Goal: Entertainment & Leisure: Browse casually

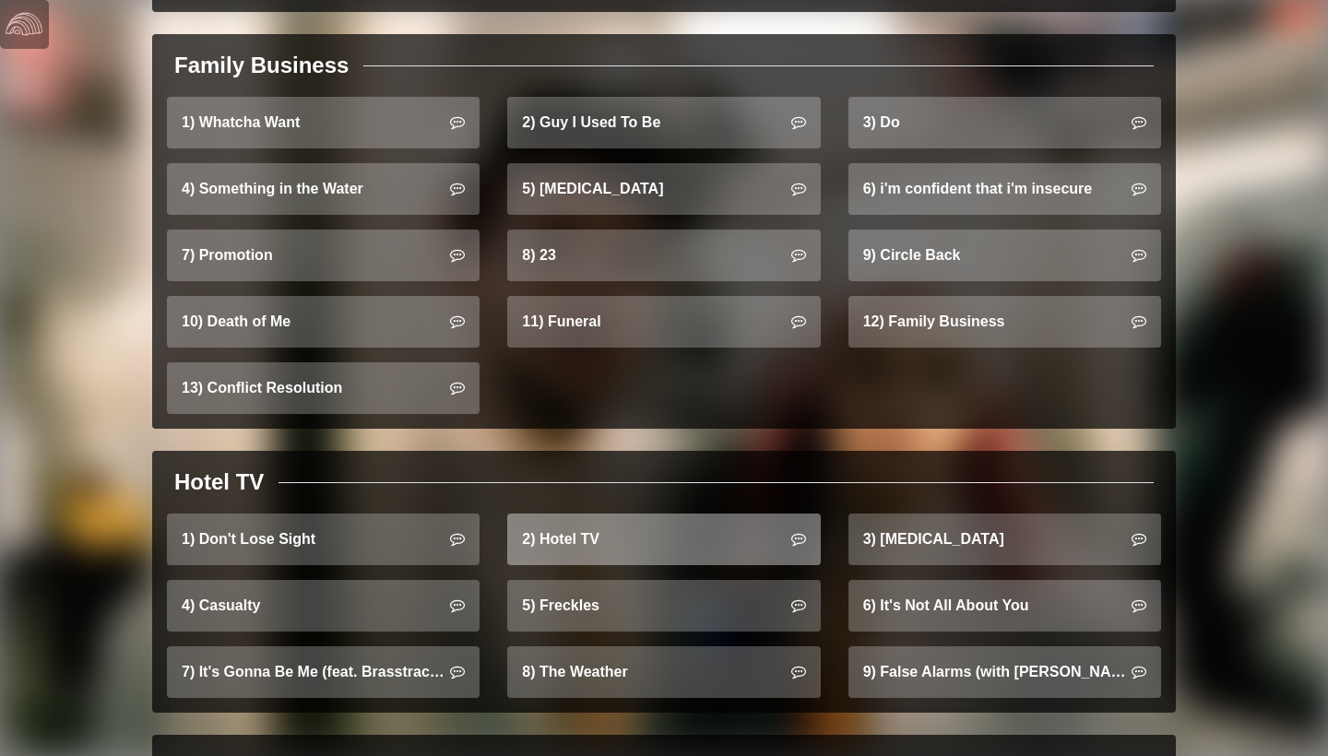
scroll to position [1190, 0]
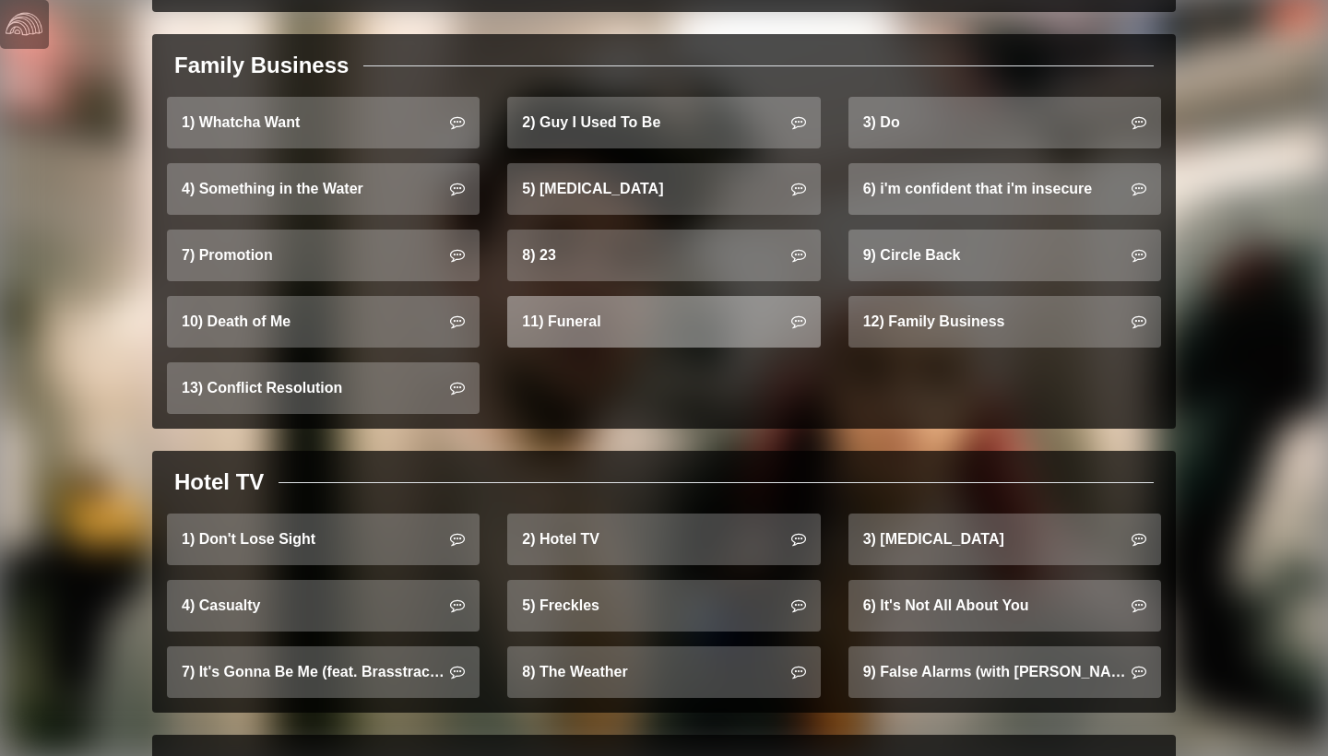
click at [600, 313] on link "11) Funeral" at bounding box center [663, 322] width 313 height 52
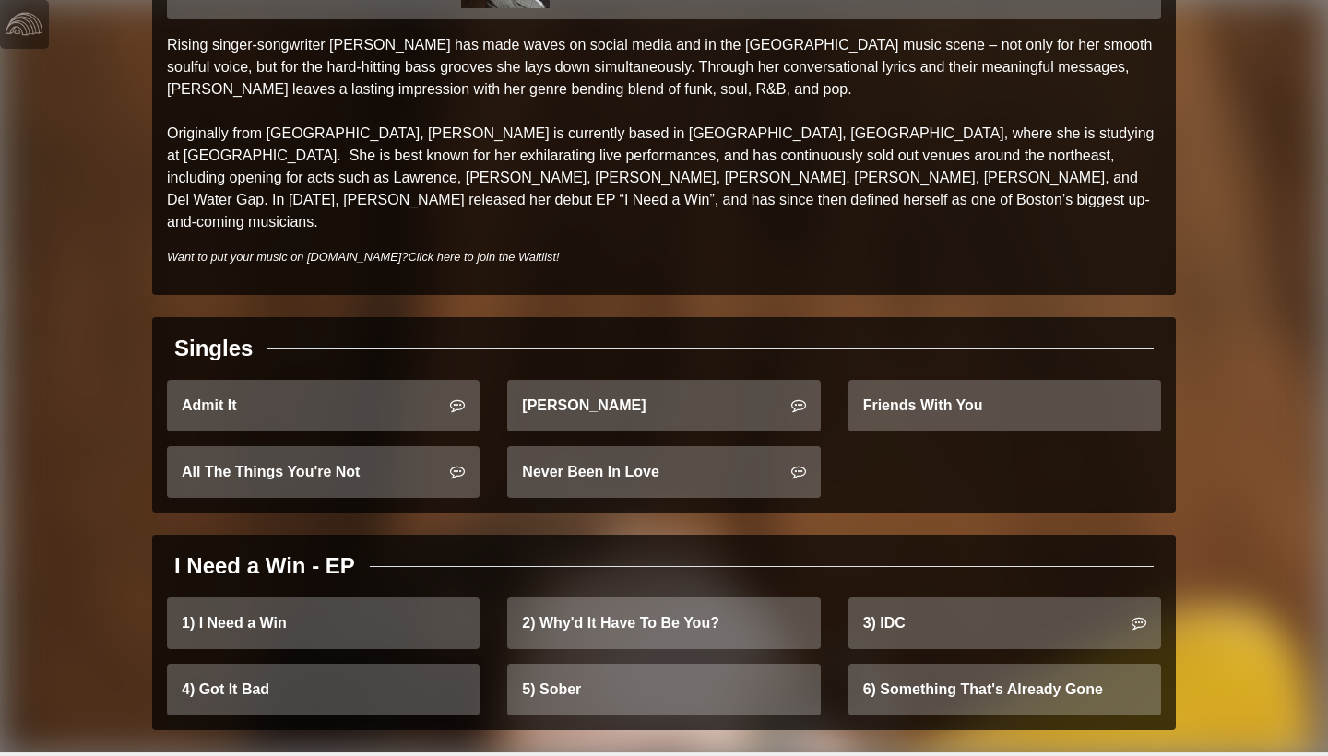
scroll to position [152, 0]
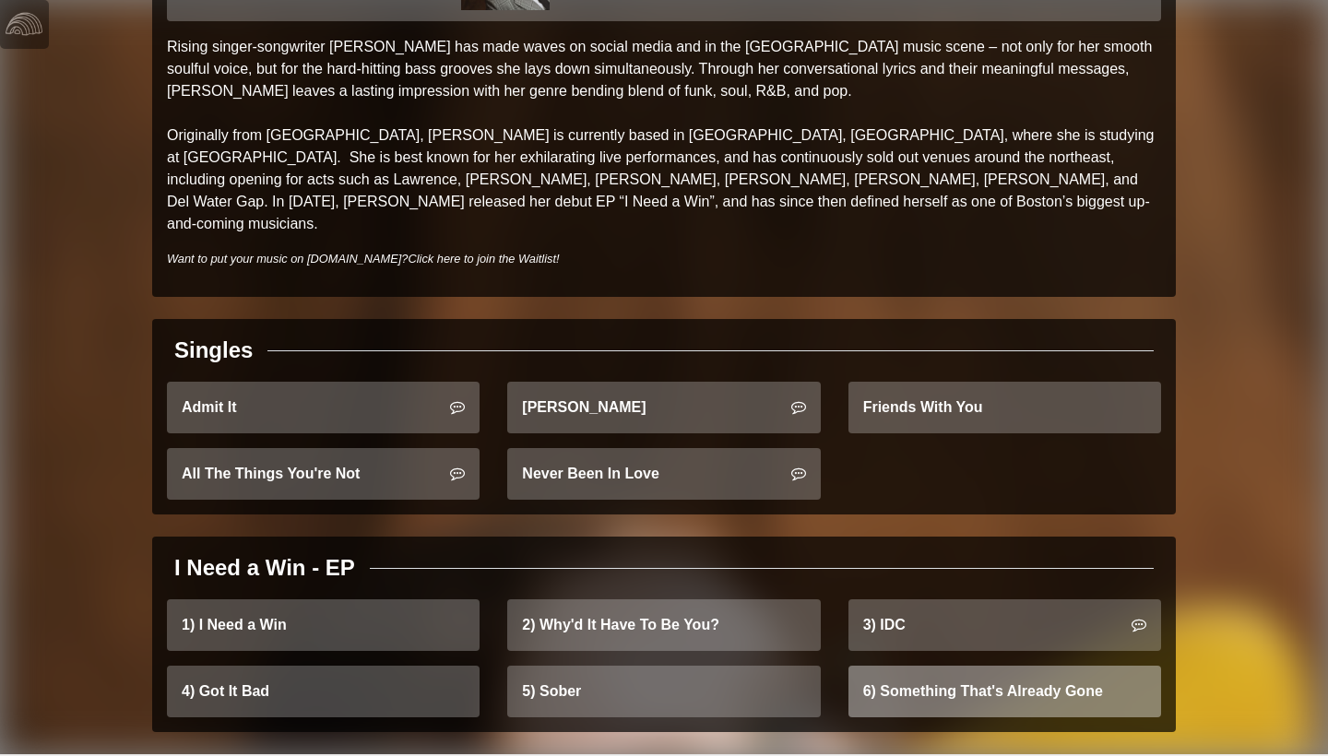
click at [907, 666] on link "6) Something That's Already Gone" at bounding box center [1005, 692] width 313 height 52
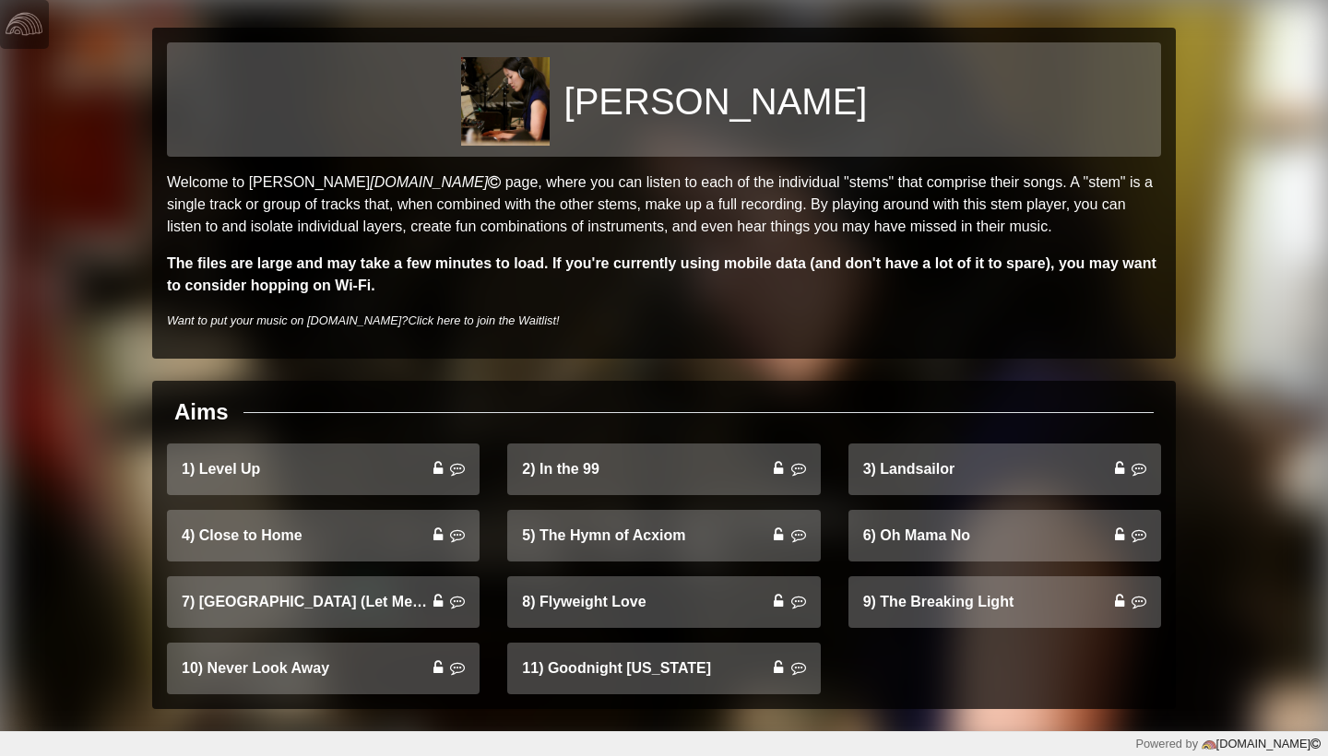
scroll to position [16, 0]
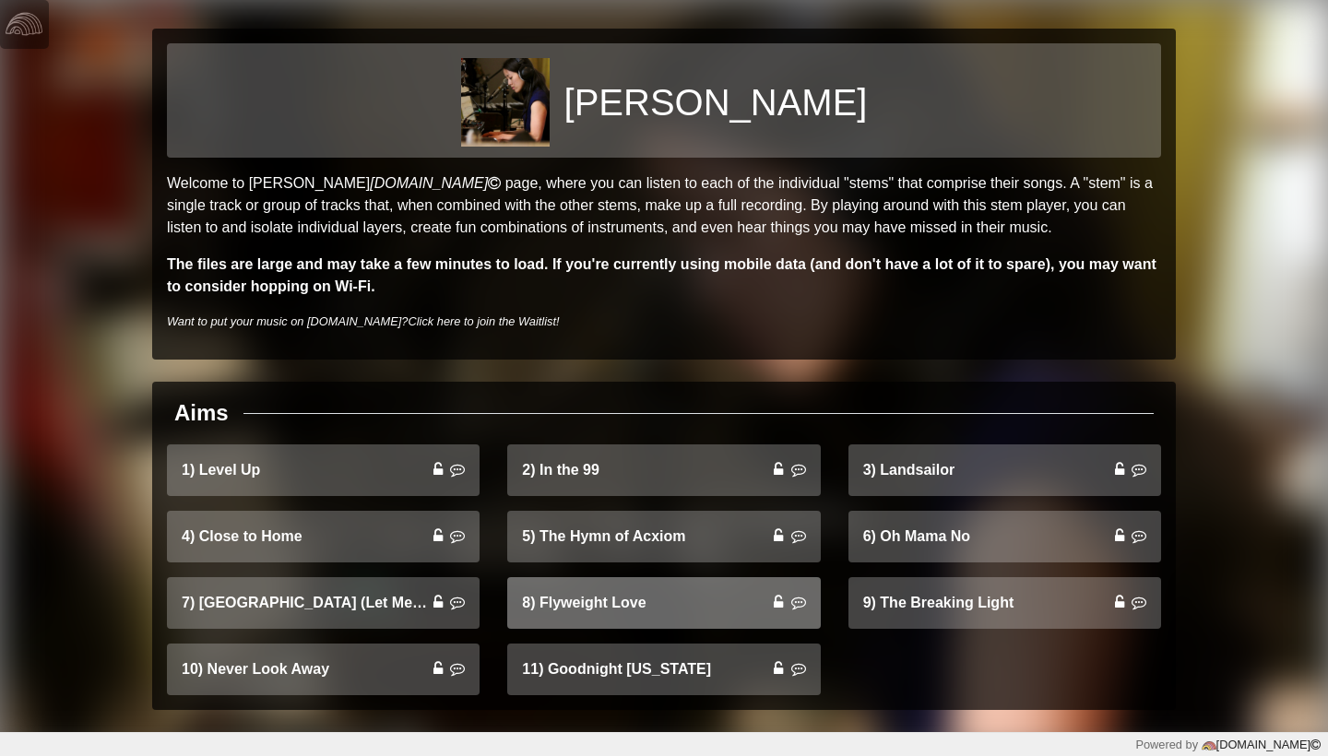
click at [631, 595] on link "8) Flyweight Love" at bounding box center [663, 603] width 313 height 52
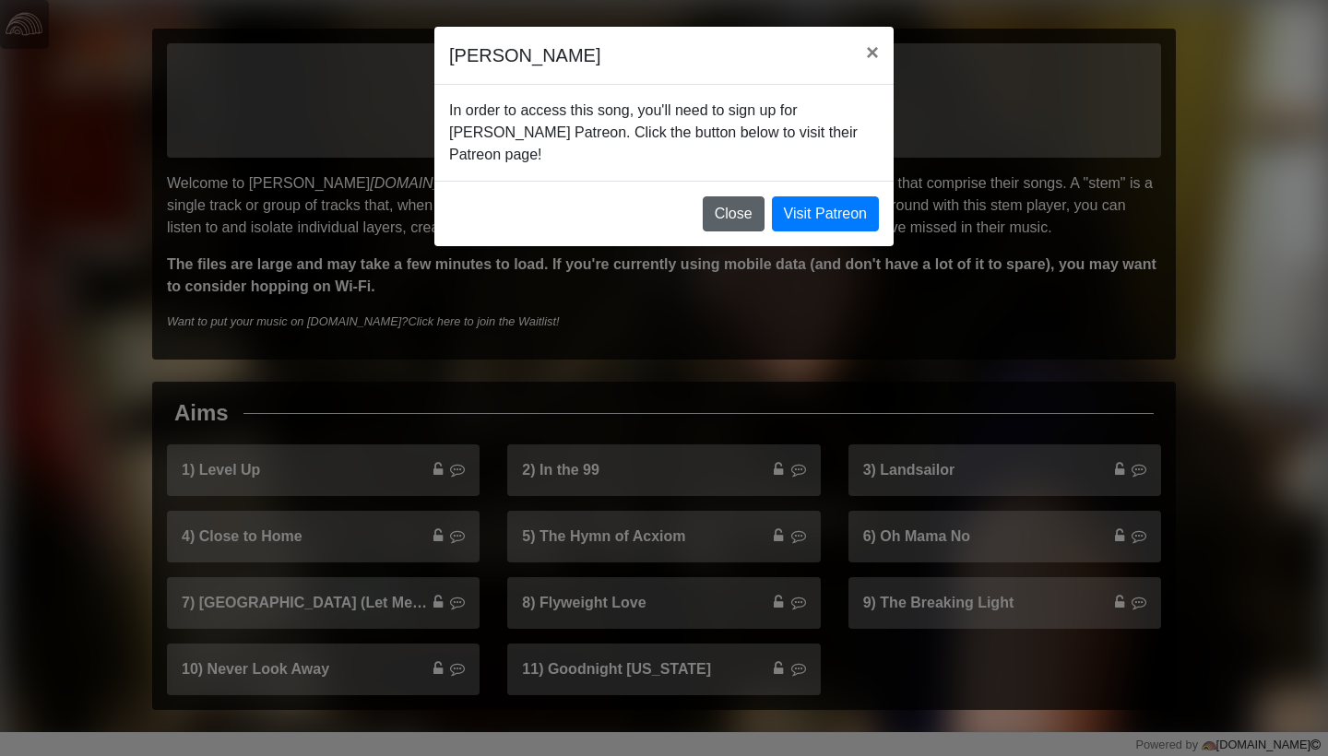
click at [710, 222] on button "Close" at bounding box center [734, 213] width 62 height 35
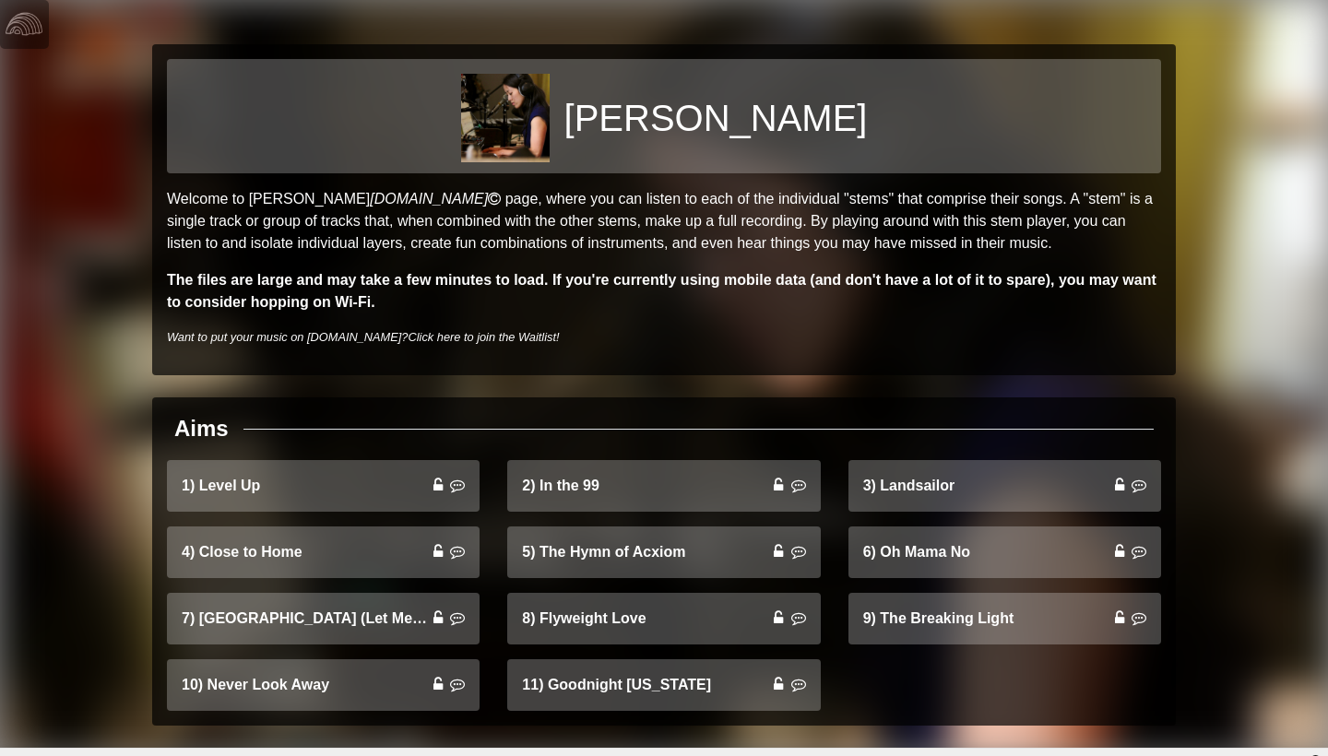
scroll to position [0, 0]
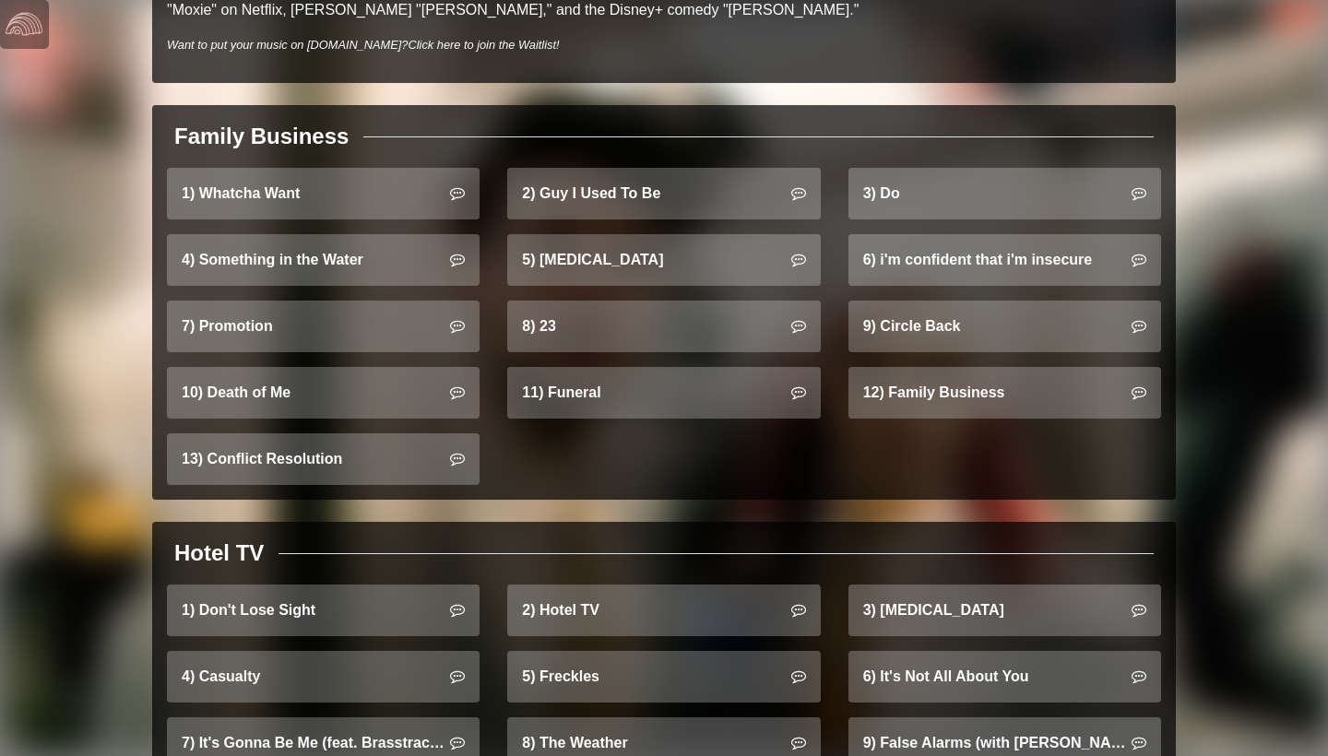
scroll to position [1122, 0]
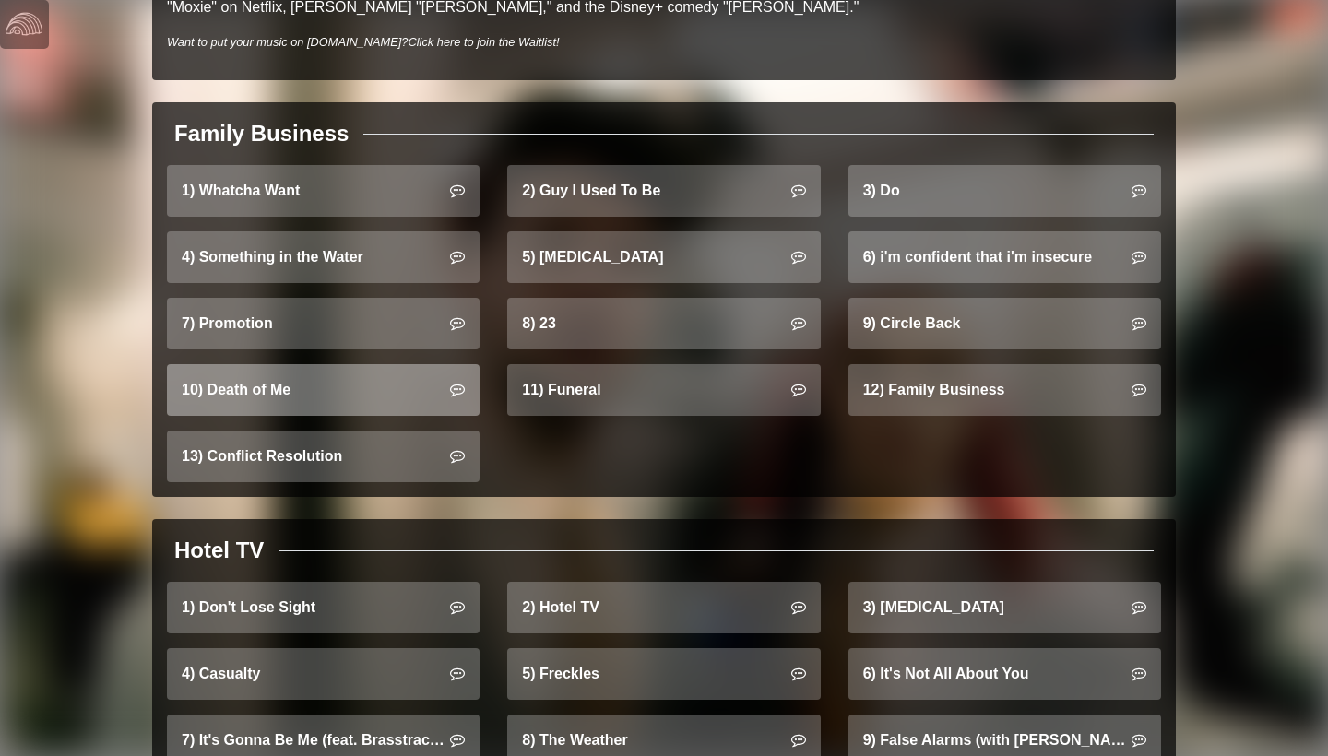
click at [381, 374] on link "10) Death of Me" at bounding box center [323, 390] width 313 height 52
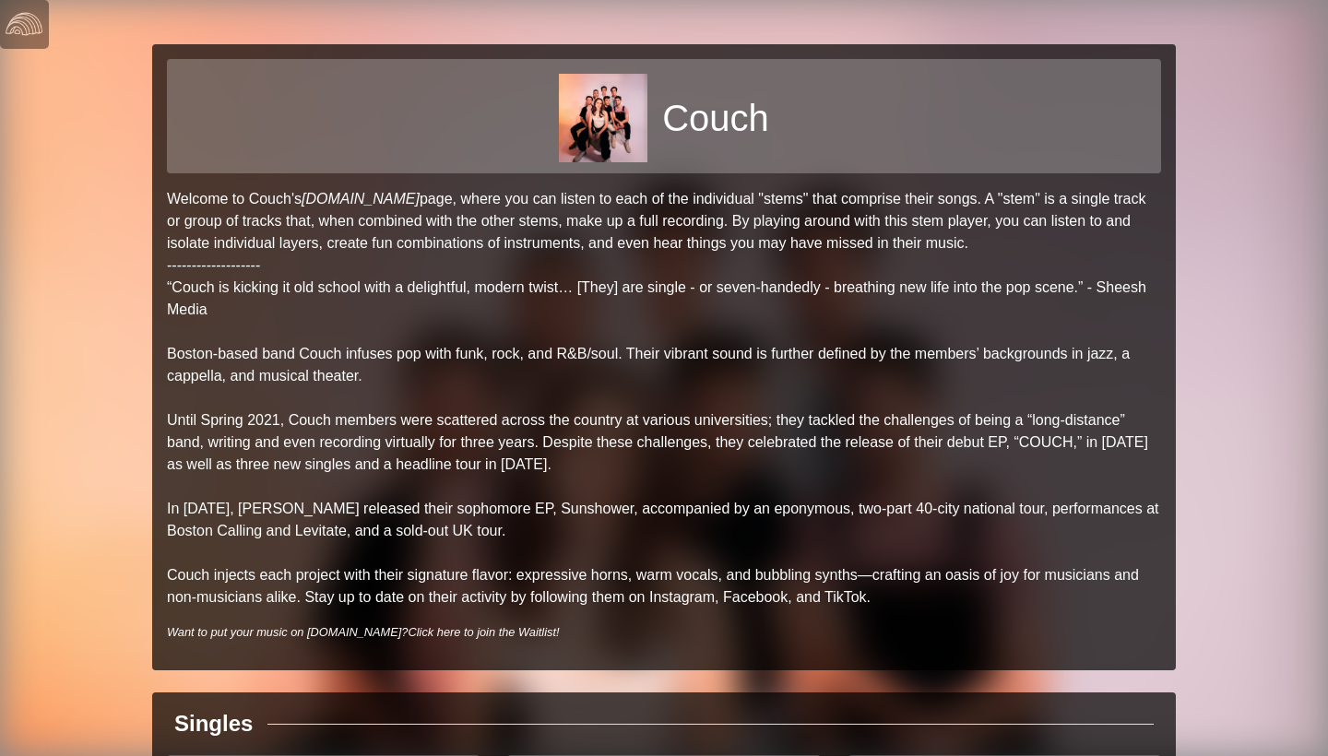
scroll to position [597, 0]
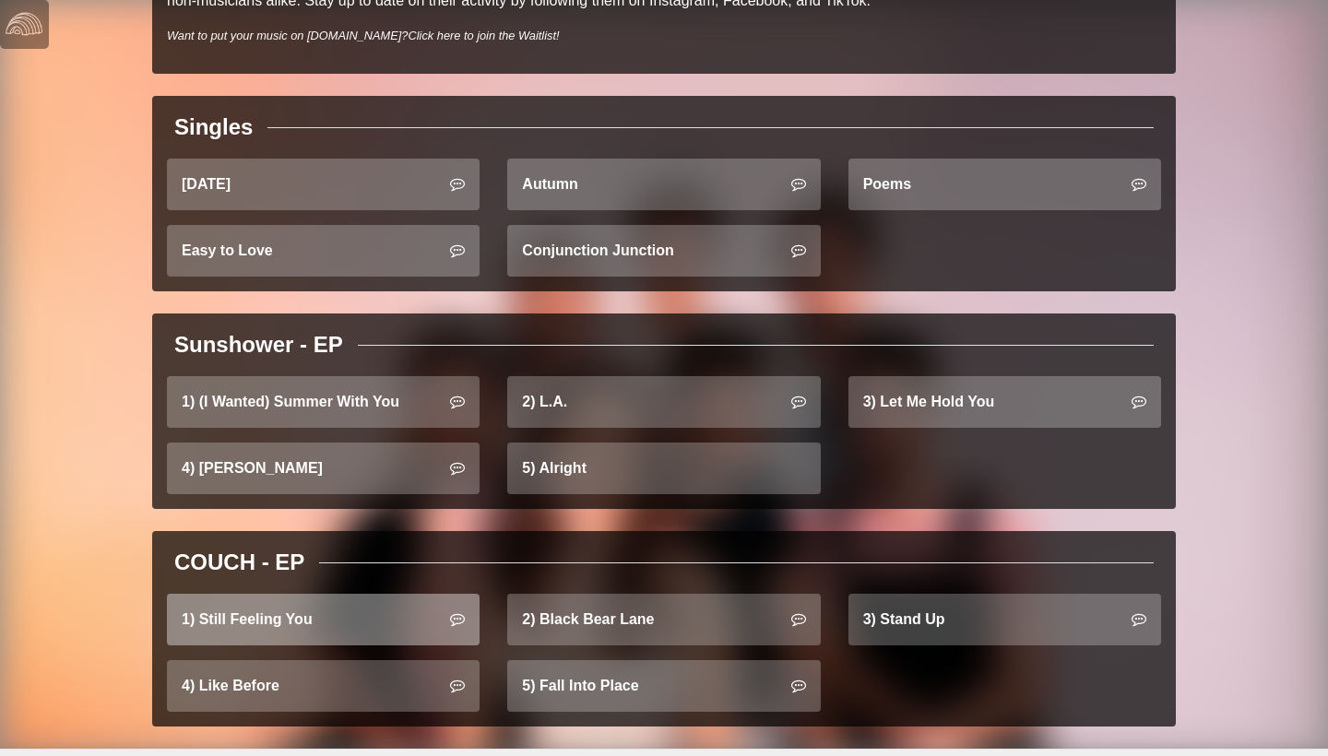
click at [354, 612] on link "1) Still Feeling You" at bounding box center [323, 620] width 313 height 52
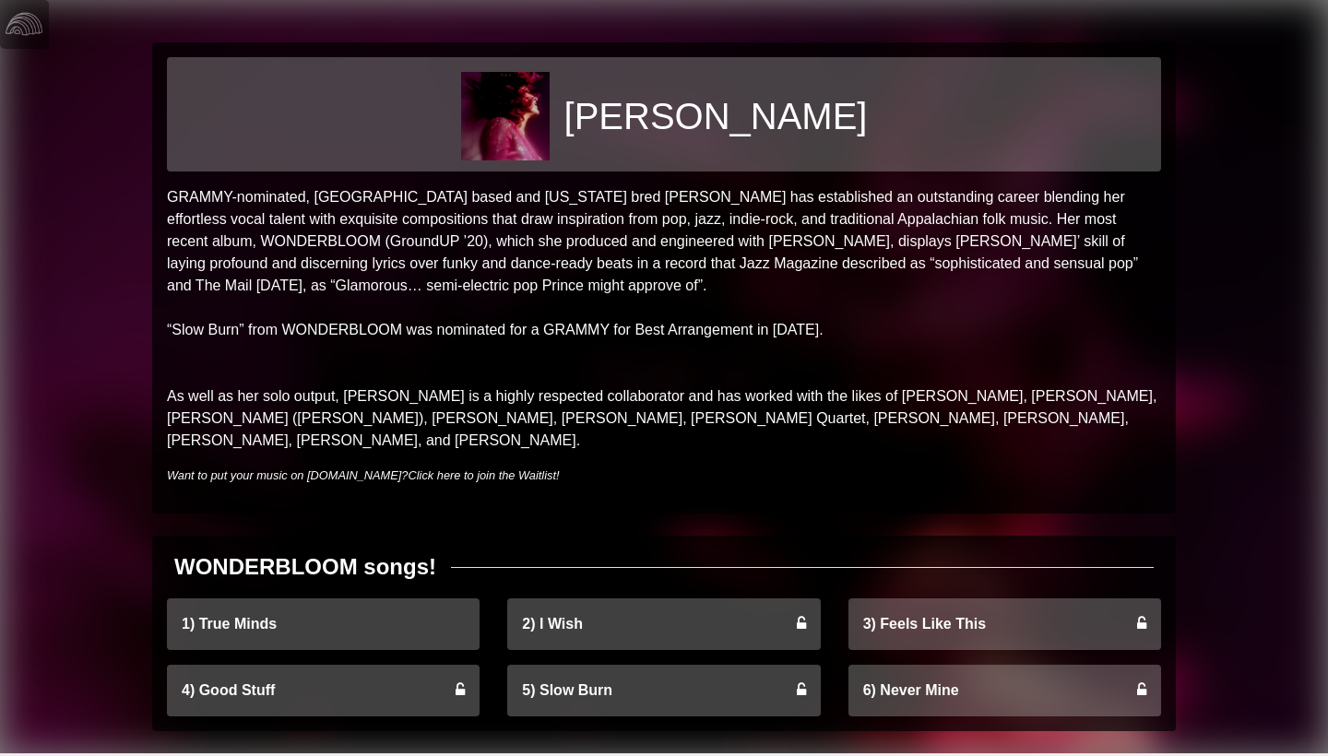
scroll to position [1, 0]
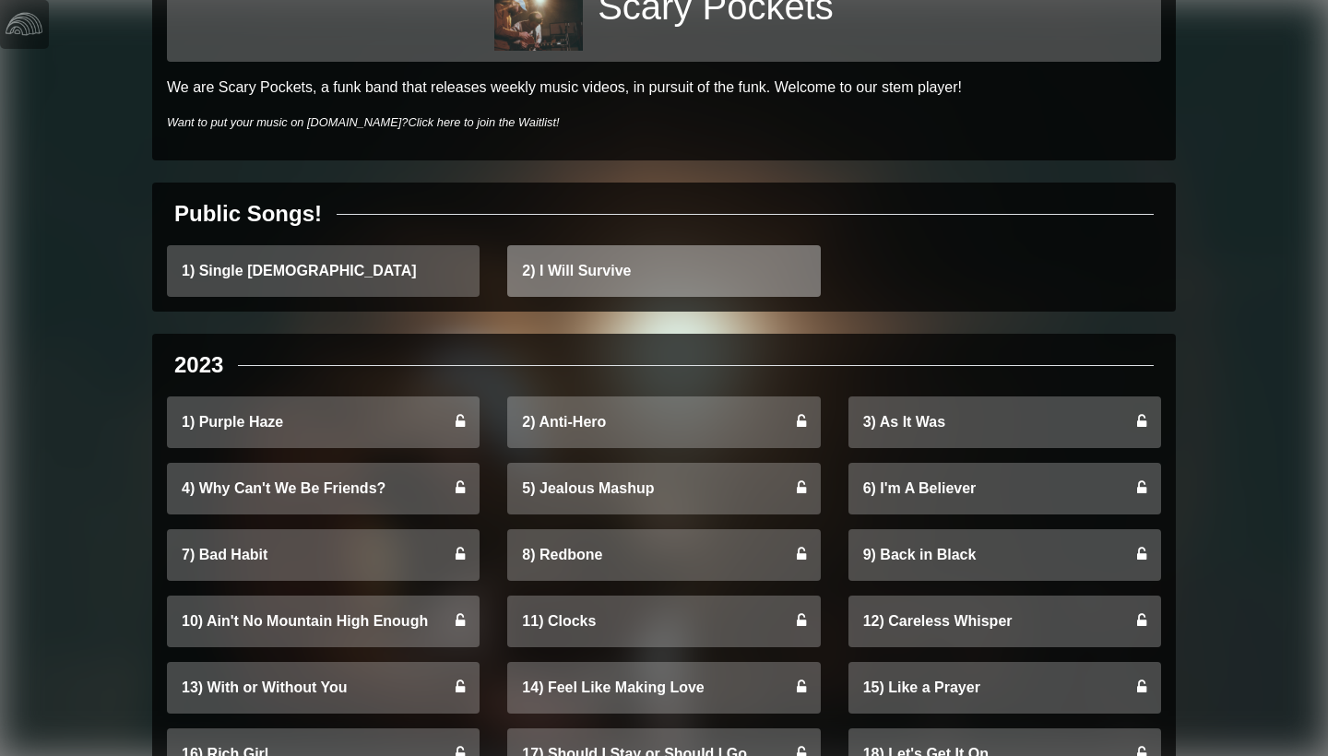
scroll to position [106, 0]
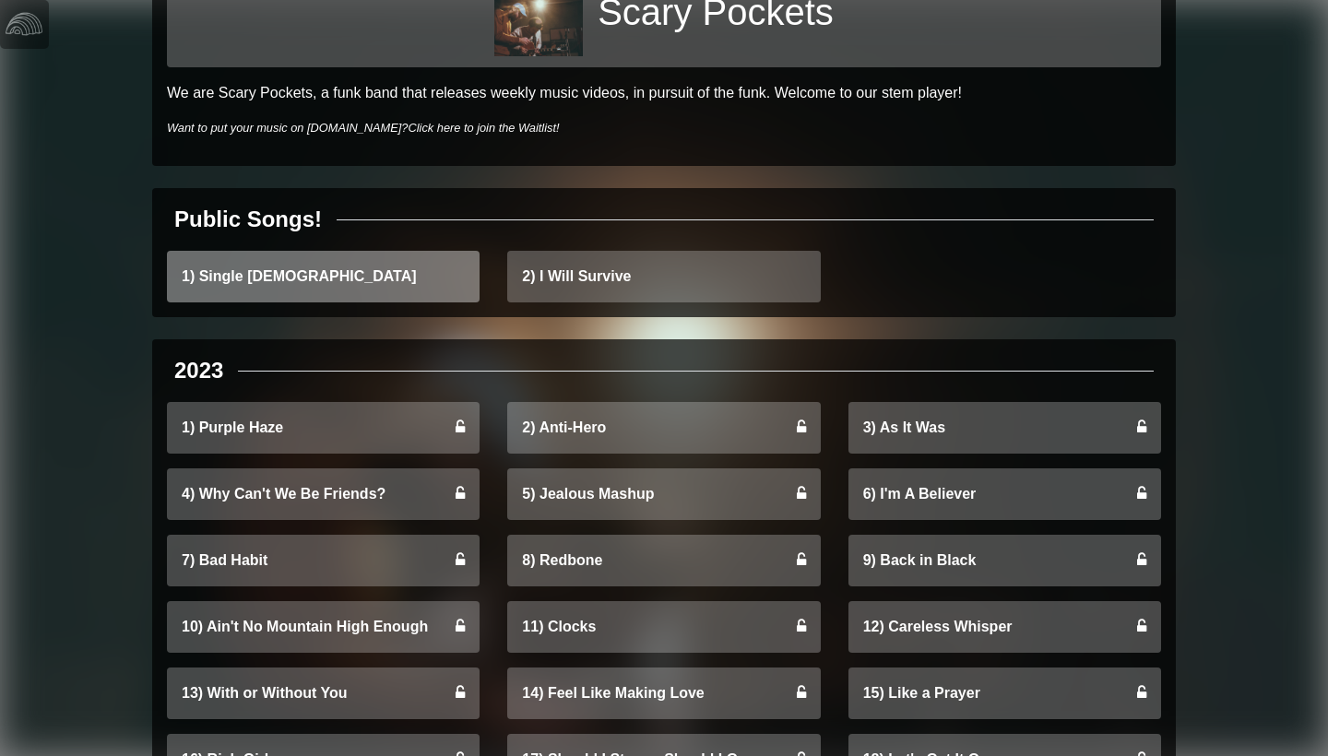
click at [444, 273] on link "1) Single [DEMOGRAPHIC_DATA]" at bounding box center [323, 277] width 313 height 52
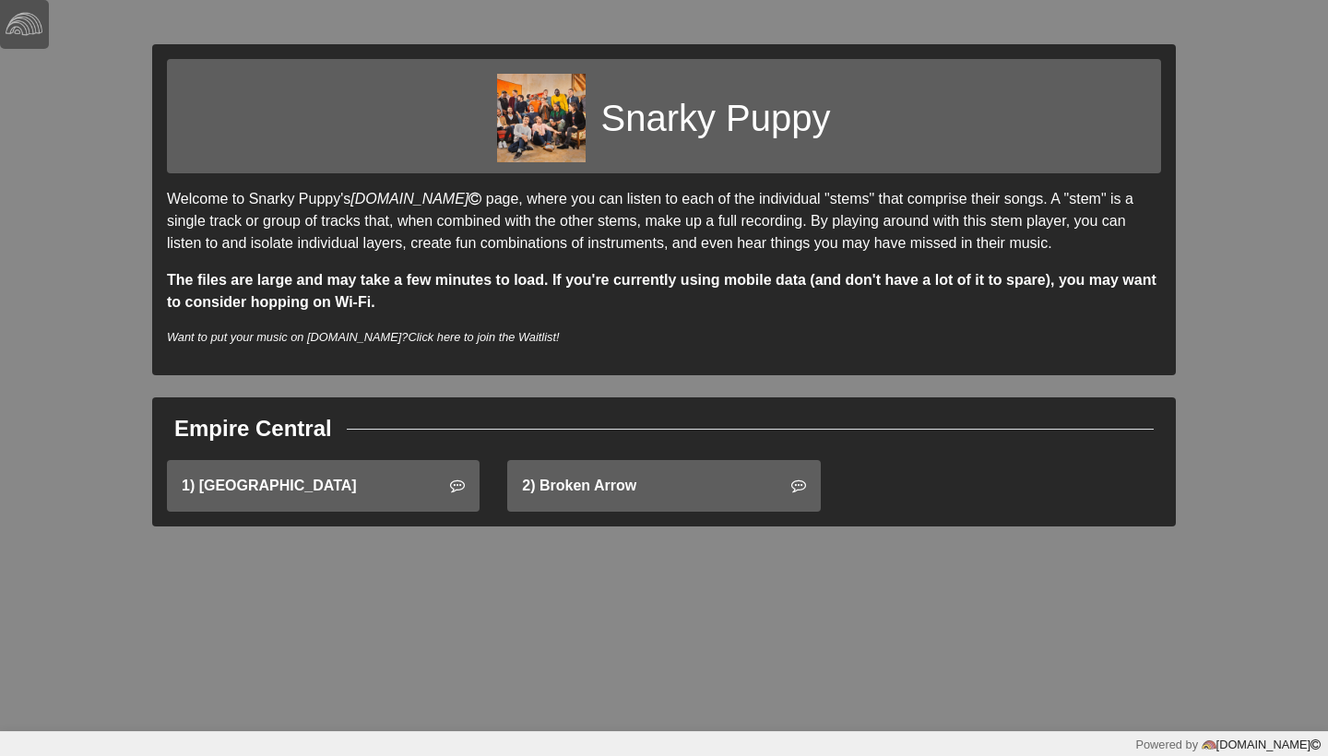
scroll to position [4, 0]
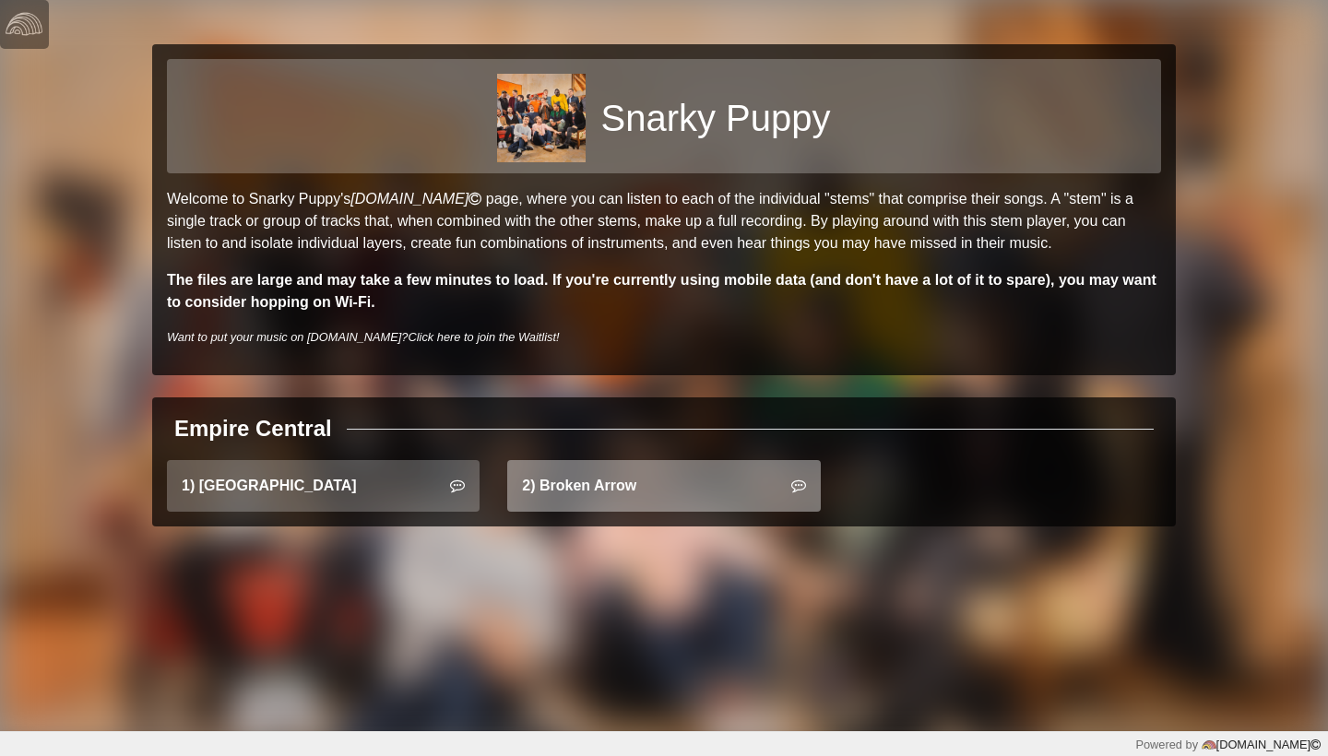
click at [764, 470] on link "2) Broken Arrow" at bounding box center [663, 486] width 313 height 52
click at [747, 486] on link "2) Broken Arrow" at bounding box center [663, 486] width 313 height 52
click at [656, 498] on link "2) Broken Arrow" at bounding box center [663, 486] width 313 height 52
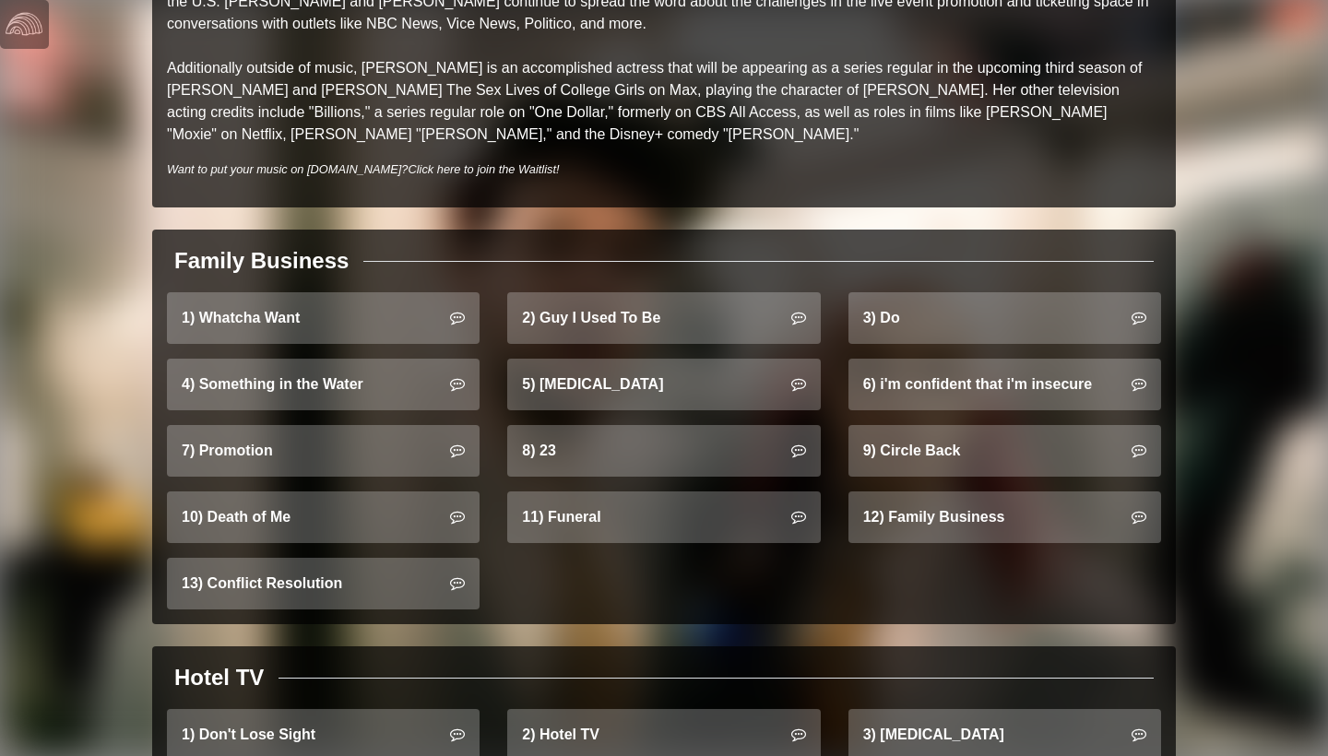
scroll to position [993, 0]
